Goal: Task Accomplishment & Management: Manage account settings

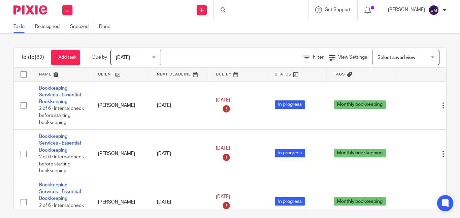
click at [226, 9] on icon at bounding box center [223, 9] width 5 height 5
click at [251, 9] on div at bounding box center [261, 10] width 94 height 20
click at [269, 8] on input "Search" at bounding box center [257, 11] width 61 height 6
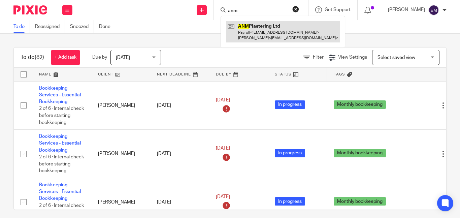
type input "anm"
click at [289, 32] on link at bounding box center [283, 31] width 114 height 21
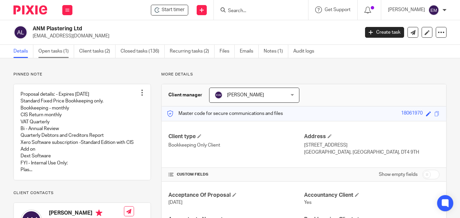
click at [51, 51] on link "Open tasks (1)" at bounding box center [56, 51] width 36 height 13
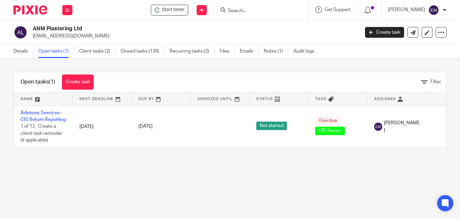
scroll to position [0, 49]
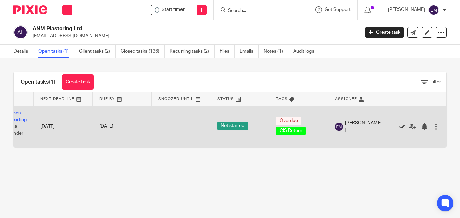
click at [399, 129] on icon at bounding box center [402, 126] width 7 height 7
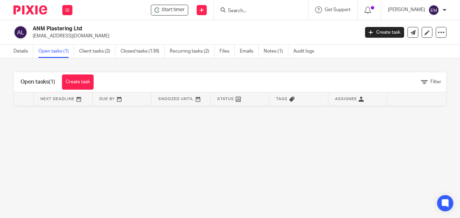
click at [237, 9] on input "Search" at bounding box center [257, 11] width 61 height 6
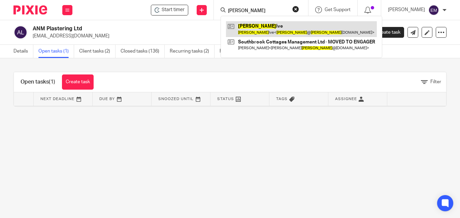
type input "JASON"
click at [262, 31] on link at bounding box center [301, 29] width 151 height 16
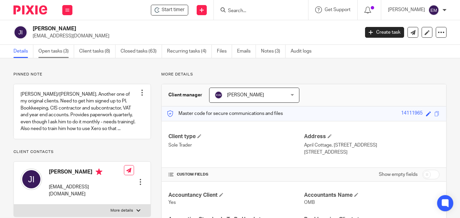
click at [59, 51] on link "Open tasks (3)" at bounding box center [56, 51] width 36 height 13
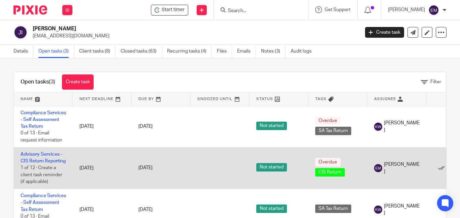
click at [39, 163] on td "Advisory Services - CIS Return Reporting 1 of 12 · Create a client task reminde…" at bounding box center [43, 167] width 59 height 41
click at [28, 156] on link "Advisory Services - CIS Return Reporting" at bounding box center [43, 157] width 45 height 11
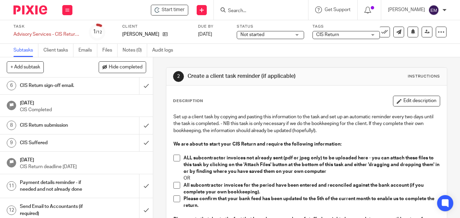
scroll to position [119, 0]
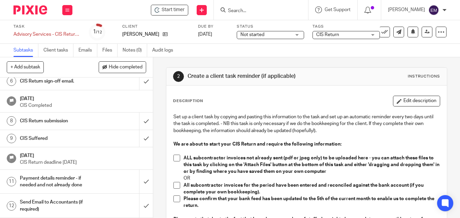
click at [56, 176] on h1 "Payment details reminder - if needed and not already done" at bounding box center [57, 181] width 75 height 17
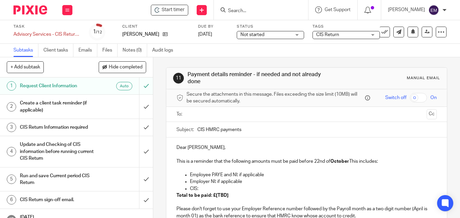
click at [212, 113] on input "text" at bounding box center [306, 115] width 235 height 8
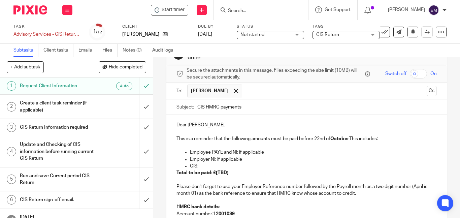
scroll to position [25, 0]
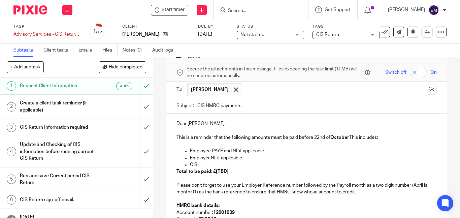
click at [204, 164] on p "CIS:" at bounding box center [313, 164] width 247 height 7
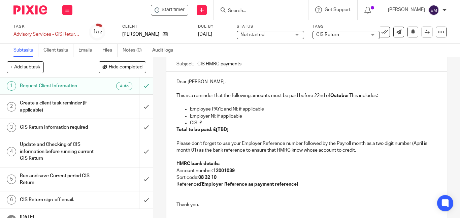
scroll to position [67, 0]
click at [209, 121] on p "CIS: £" at bounding box center [313, 122] width 247 height 7
click at [225, 129] on strong "Total to be paid: £[TBD]" at bounding box center [203, 129] width 52 height 5
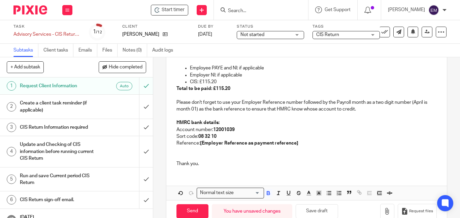
scroll to position [123, 0]
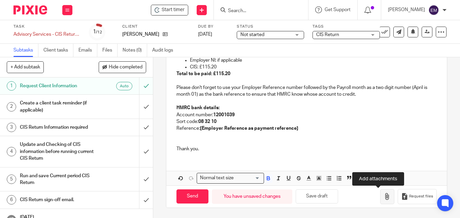
click at [380, 201] on button "button" at bounding box center [387, 196] width 14 height 15
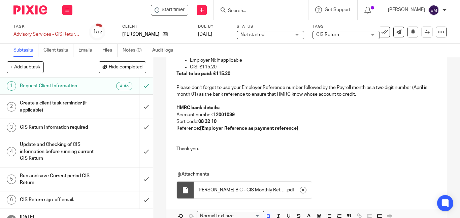
click at [295, 128] on strong "[Employer Reference as payment reference]" at bounding box center [249, 128] width 98 height 5
drag, startPoint x: 230, startPoint y: 128, endPoint x: 199, endPoint y: 129, distance: 30.3
click at [199, 129] on p "Reference: 120/AB34883" at bounding box center [307, 128] width 261 height 7
click at [267, 215] on icon "button" at bounding box center [268, 215] width 2 height 2
click at [341, 160] on div "Dear Jason, This is a reminder that the following amounts must be paid before 2…" at bounding box center [306, 119] width 281 height 207
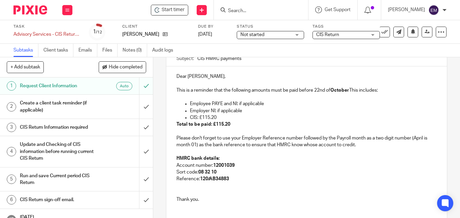
scroll to position [47, 0]
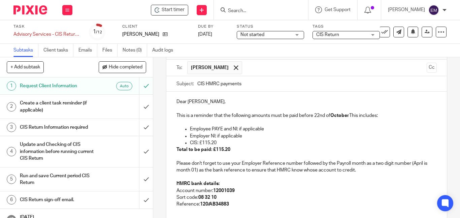
drag, startPoint x: 255, startPoint y: 88, endPoint x: 205, endPoint y: 90, distance: 50.2
click at [205, 90] on input "CIS HMRC payments" at bounding box center [317, 83] width 240 height 15
click at [203, 85] on input "CISReturn submitted and" at bounding box center [317, 83] width 240 height 15
click at [262, 86] on input "CIS Return submitted and" at bounding box center [317, 83] width 240 height 15
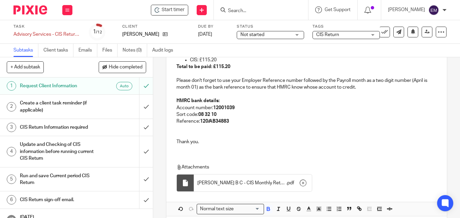
scroll to position [161, 0]
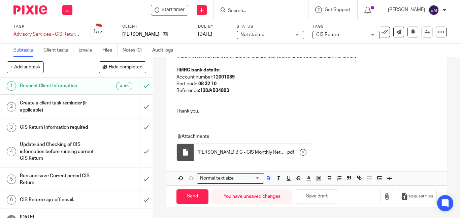
type input "CIS Return submitted and payment details"
click at [188, 196] on input "Send" at bounding box center [193, 196] width 32 height 14
type input "Sent"
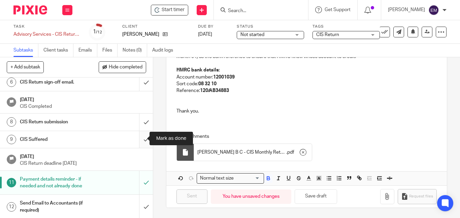
scroll to position [119, 0]
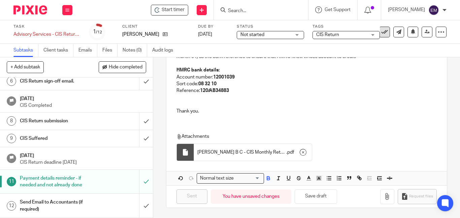
click at [382, 32] on icon at bounding box center [385, 32] width 7 height 7
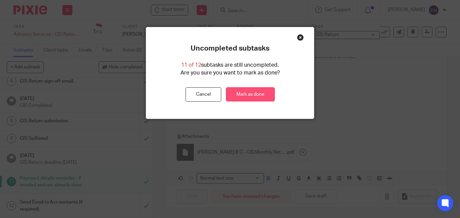
click at [270, 96] on link "Mark as done" at bounding box center [250, 94] width 49 height 14
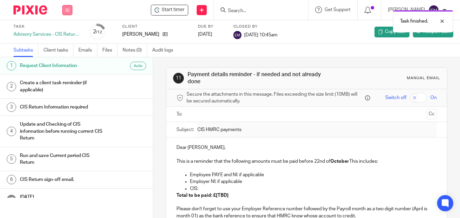
click at [65, 8] on icon at bounding box center [67, 10] width 4 height 4
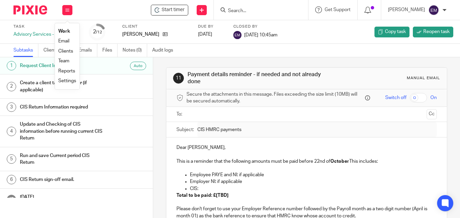
click at [67, 31] on link "Work" at bounding box center [64, 31] width 12 height 5
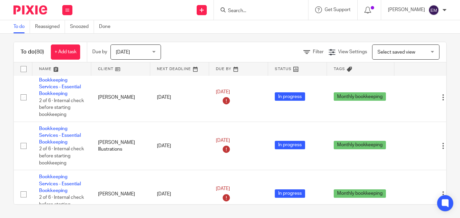
scroll to position [101, 0]
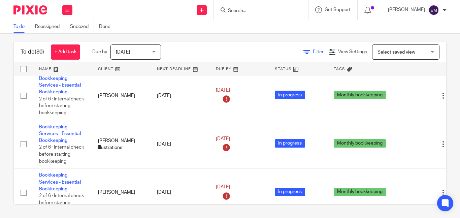
click at [304, 52] on icon at bounding box center [307, 52] width 7 height 7
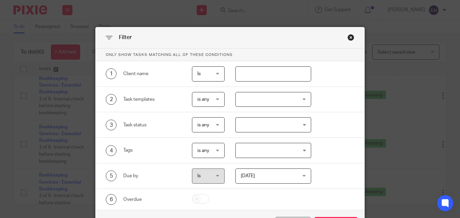
click at [276, 75] on input "text" at bounding box center [274, 73] width 76 height 15
type input "cali"
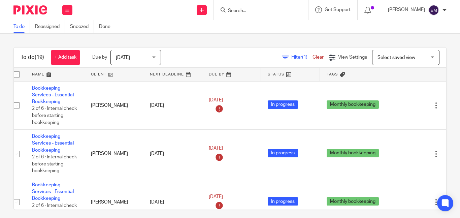
scroll to position [0, 23]
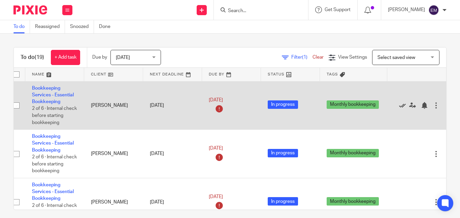
click at [399, 104] on icon at bounding box center [402, 105] width 7 height 7
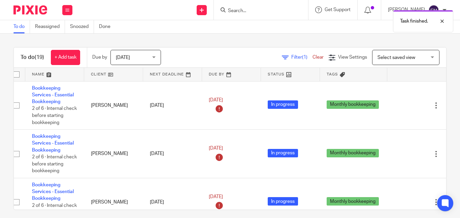
click at [399, 104] on icon at bounding box center [402, 105] width 7 height 7
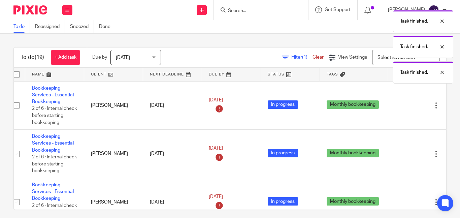
click at [399, 104] on icon at bounding box center [402, 105] width 7 height 7
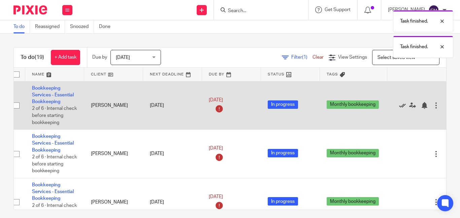
click at [399, 106] on icon at bounding box center [402, 105] width 7 height 7
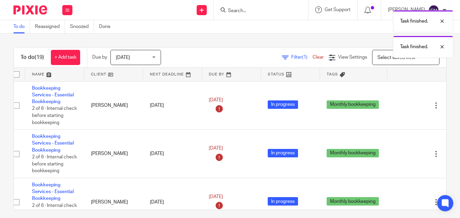
click at [399, 106] on icon at bounding box center [402, 105] width 7 height 7
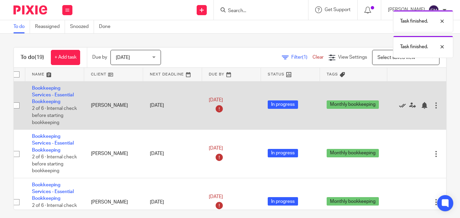
click at [399, 104] on icon at bounding box center [402, 105] width 7 height 7
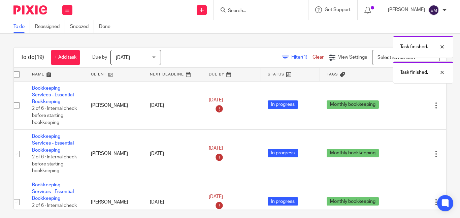
click at [399, 104] on icon at bounding box center [402, 105] width 7 height 7
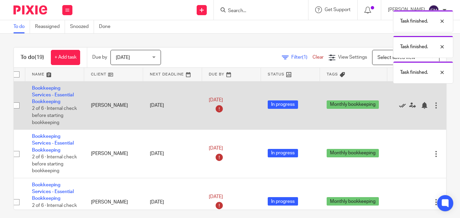
click at [399, 104] on icon at bounding box center [402, 105] width 7 height 7
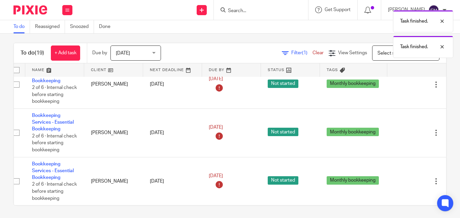
scroll to position [5, 0]
